Goal: Find specific page/section: Find specific page/section

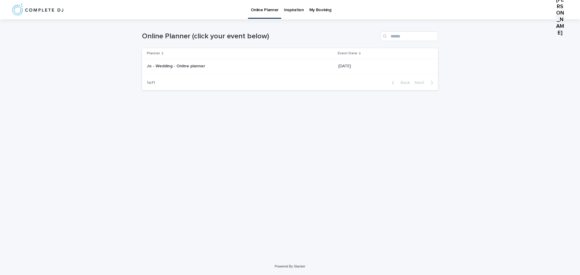
click at [183, 62] on div "Jo - Wedding - Online planner Jo - Wedding - Online planner" at bounding box center [240, 66] width 187 height 10
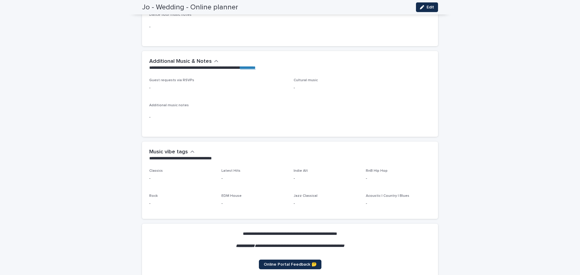
scroll to position [1412, 0]
